Goal: Information Seeking & Learning: Learn about a topic

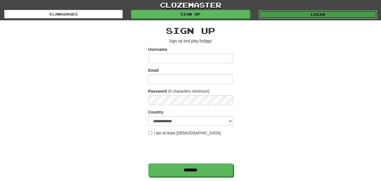
click at [270, 18] on link "Login" at bounding box center [318, 14] width 118 height 8
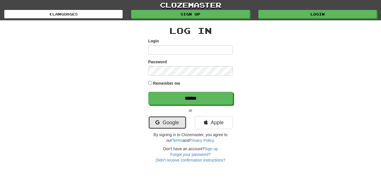
click at [154, 124] on link "Google" at bounding box center [167, 122] width 38 height 13
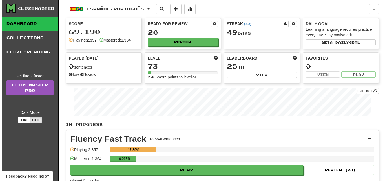
scroll to position [28, 0]
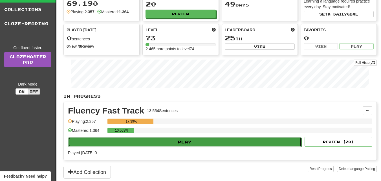
click at [164, 144] on button "Play" at bounding box center [184, 142] width 233 height 10
select select "**"
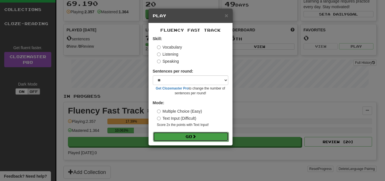
click at [178, 136] on button "Go" at bounding box center [191, 137] width 76 height 10
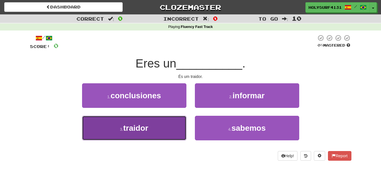
click at [179, 126] on button "3 . traidor" at bounding box center [134, 128] width 104 height 25
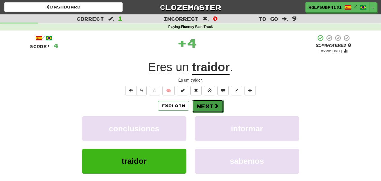
click at [202, 107] on button "Next" at bounding box center [208, 106] width 32 height 13
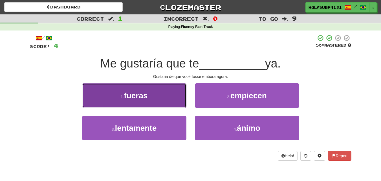
click at [173, 103] on button "1 . fueras" at bounding box center [134, 95] width 104 height 25
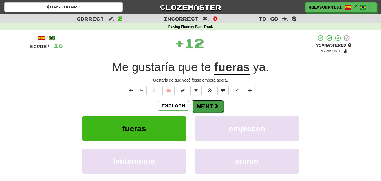
click at [208, 107] on button "Next" at bounding box center [208, 106] width 32 height 13
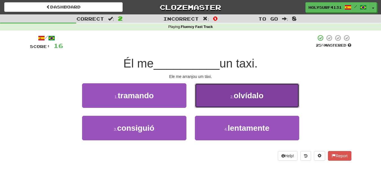
click at [212, 102] on button "2 . olvídalo" at bounding box center [247, 95] width 104 height 25
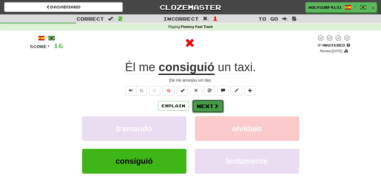
click at [203, 104] on button "Next" at bounding box center [208, 106] width 32 height 13
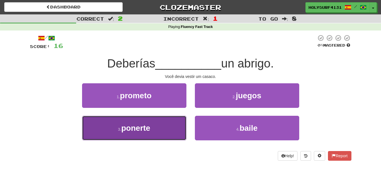
click at [177, 129] on button "3 . ponerte" at bounding box center [134, 128] width 104 height 25
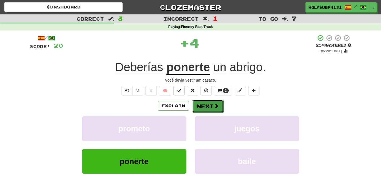
click at [202, 104] on button "Next" at bounding box center [208, 106] width 32 height 13
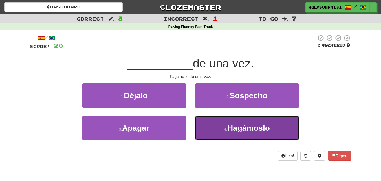
click at [209, 124] on button "4 . [GEOGRAPHIC_DATA]" at bounding box center [247, 128] width 104 height 25
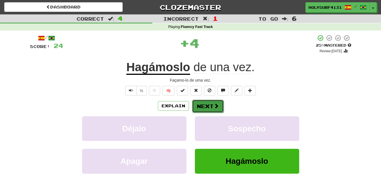
click at [205, 104] on button "Next" at bounding box center [208, 106] width 32 height 13
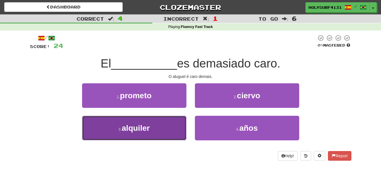
click at [170, 123] on button "3 . alquiler" at bounding box center [134, 128] width 104 height 25
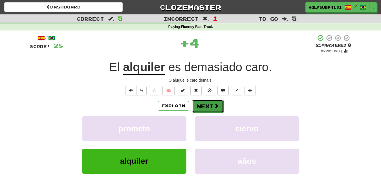
click at [196, 110] on button "Next" at bounding box center [208, 106] width 32 height 13
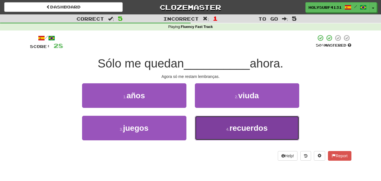
click at [208, 122] on button "4 . recuerdos" at bounding box center [247, 128] width 104 height 25
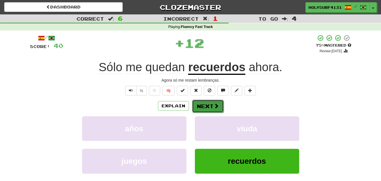
click at [204, 102] on button "Next" at bounding box center [208, 106] width 32 height 13
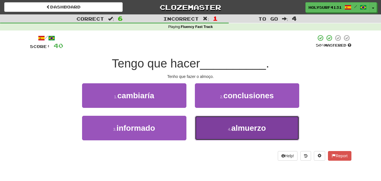
click at [208, 124] on button "4 . almuerzo" at bounding box center [247, 128] width 104 height 25
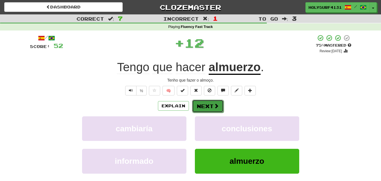
click at [209, 109] on button "Next" at bounding box center [208, 106] width 32 height 13
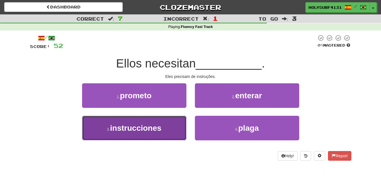
click at [179, 127] on button "3 . instrucciones" at bounding box center [134, 128] width 104 height 25
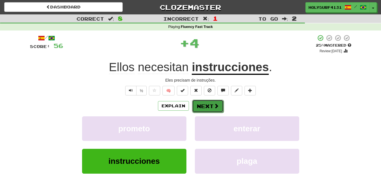
click at [207, 106] on button "Next" at bounding box center [208, 106] width 32 height 13
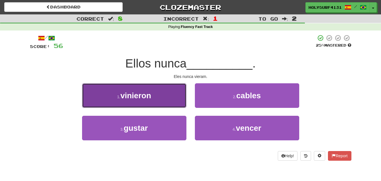
click at [173, 102] on button "1 . vinieron" at bounding box center [134, 95] width 104 height 25
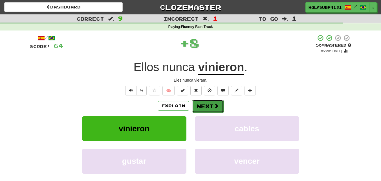
click at [207, 102] on button "Next" at bounding box center [208, 106] width 32 height 13
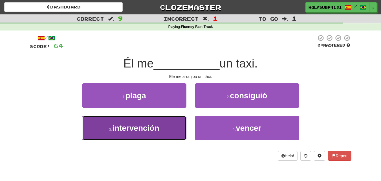
click at [172, 122] on button "3 . intervención" at bounding box center [134, 128] width 104 height 25
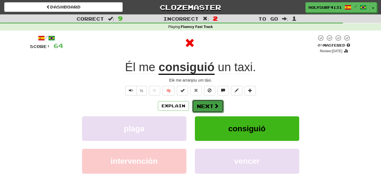
click at [204, 102] on button "Next" at bounding box center [208, 106] width 32 height 13
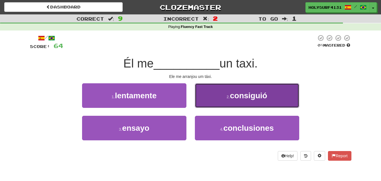
click at [218, 96] on button "2 . consiguió" at bounding box center [247, 95] width 104 height 25
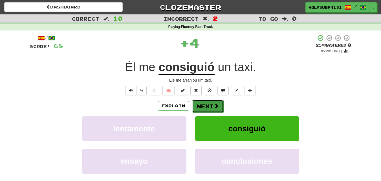
click at [204, 106] on button "Next" at bounding box center [208, 106] width 32 height 13
